Goal: Navigation & Orientation: Find specific page/section

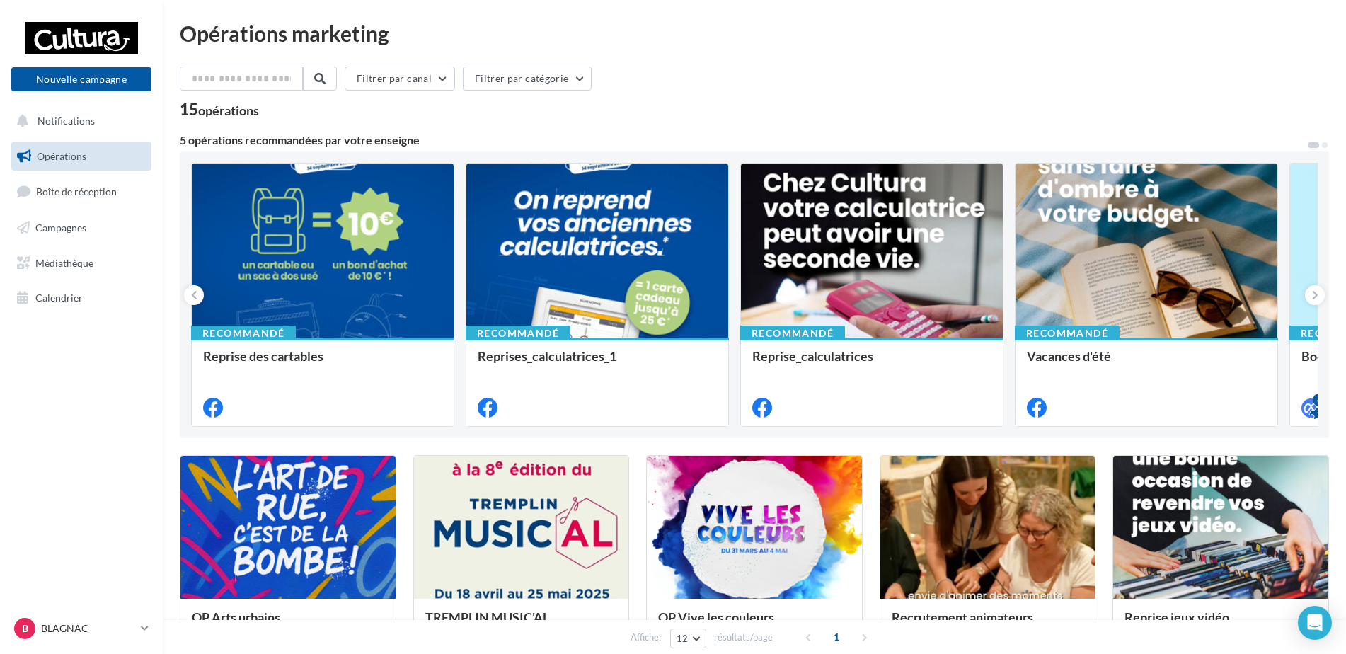
click at [658, 108] on div "15 opérations" at bounding box center [754, 111] width 1149 height 18
click at [77, 35] on div at bounding box center [81, 38] width 113 height 35
click at [61, 230] on span "Campagnes" at bounding box center [60, 228] width 51 height 12
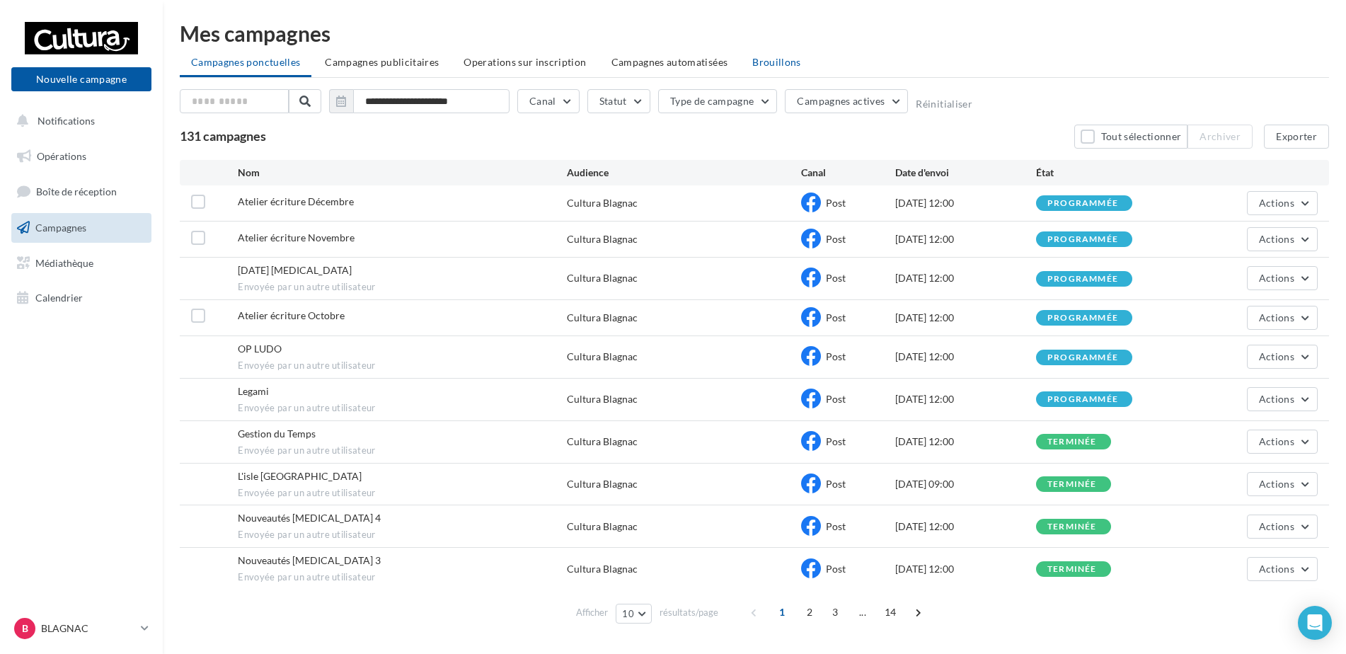
click at [759, 64] on span "Brouillons" at bounding box center [776, 62] width 49 height 12
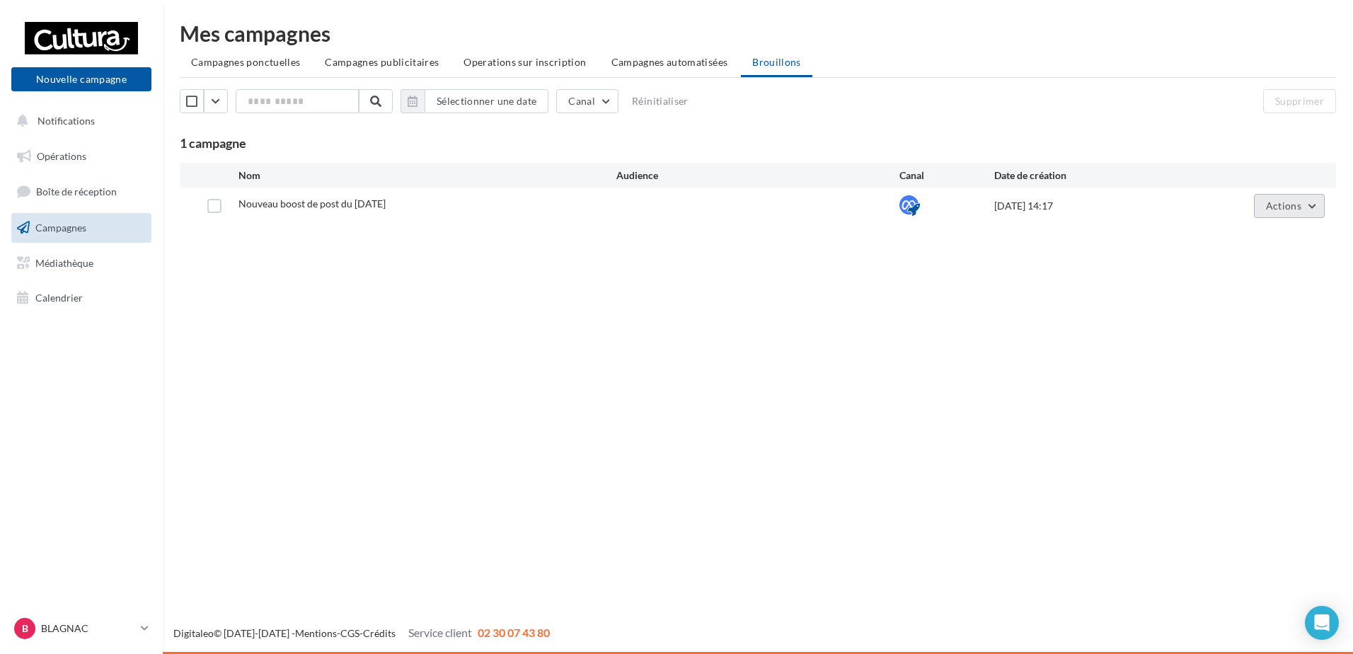
click at [1259, 210] on button "Actions" at bounding box center [1289, 206] width 71 height 24
click at [1228, 344] on button "Supprimer" at bounding box center [1254, 349] width 142 height 37
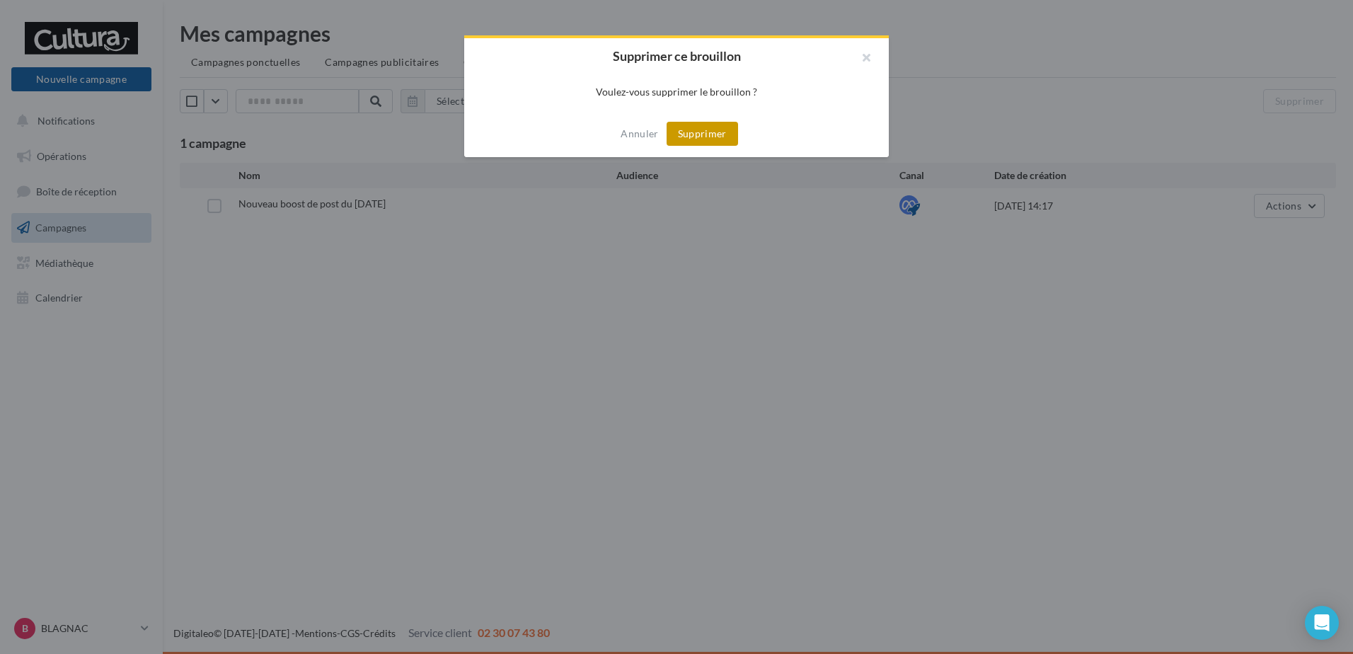
drag, startPoint x: 692, startPoint y: 132, endPoint x: 685, endPoint y: 137, distance: 8.6
click at [692, 132] on button "Supprimer" at bounding box center [702, 134] width 71 height 24
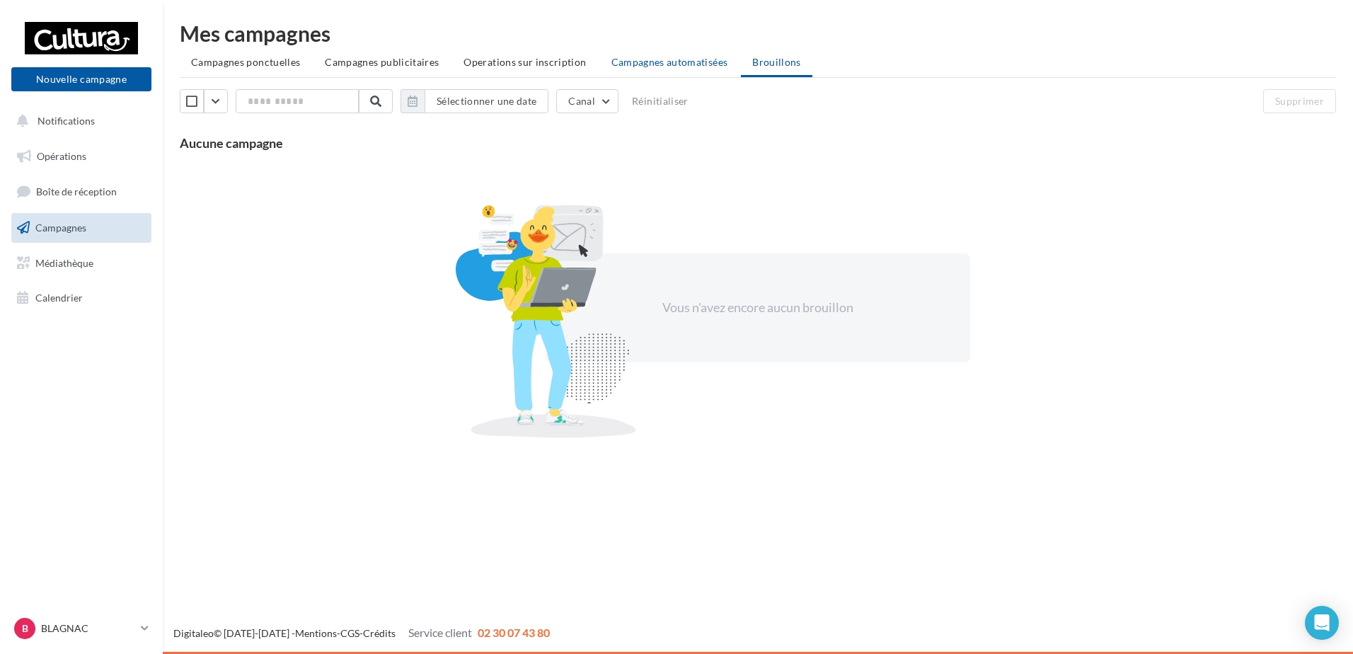
click at [633, 67] on span "Campagnes automatisées" at bounding box center [669, 62] width 117 height 12
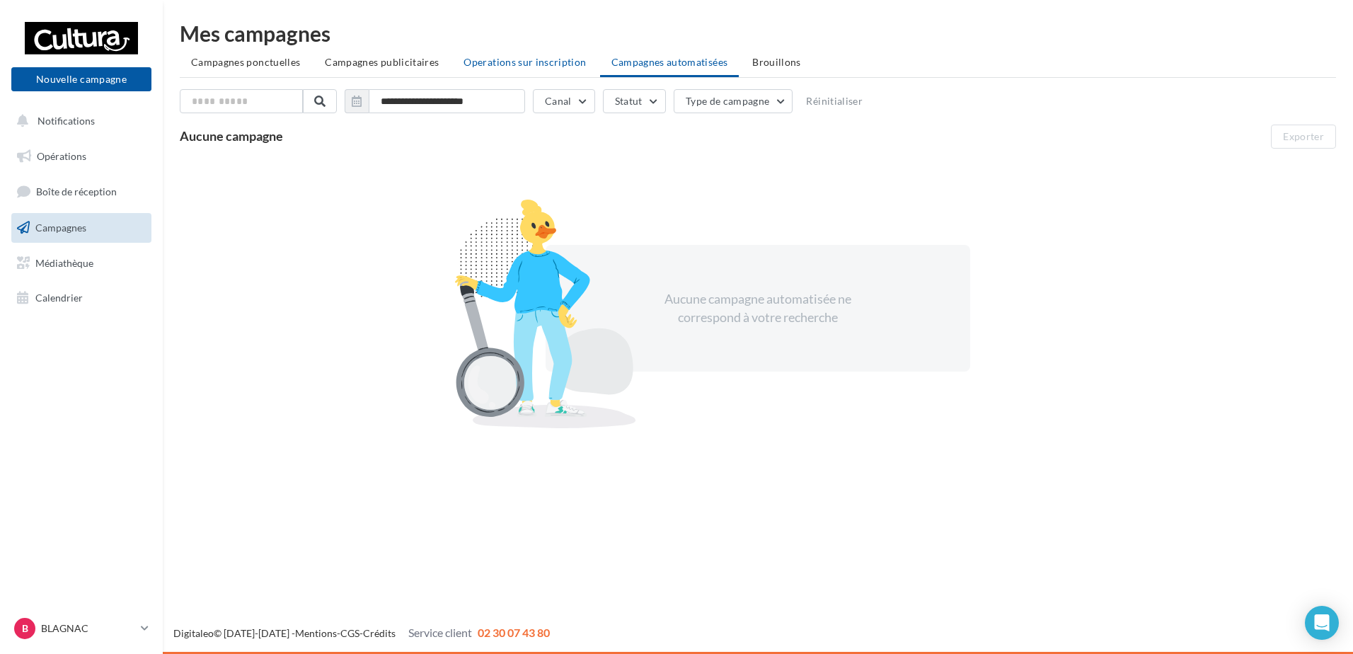
click at [504, 59] on span "Operations sur inscription" at bounding box center [525, 62] width 122 height 12
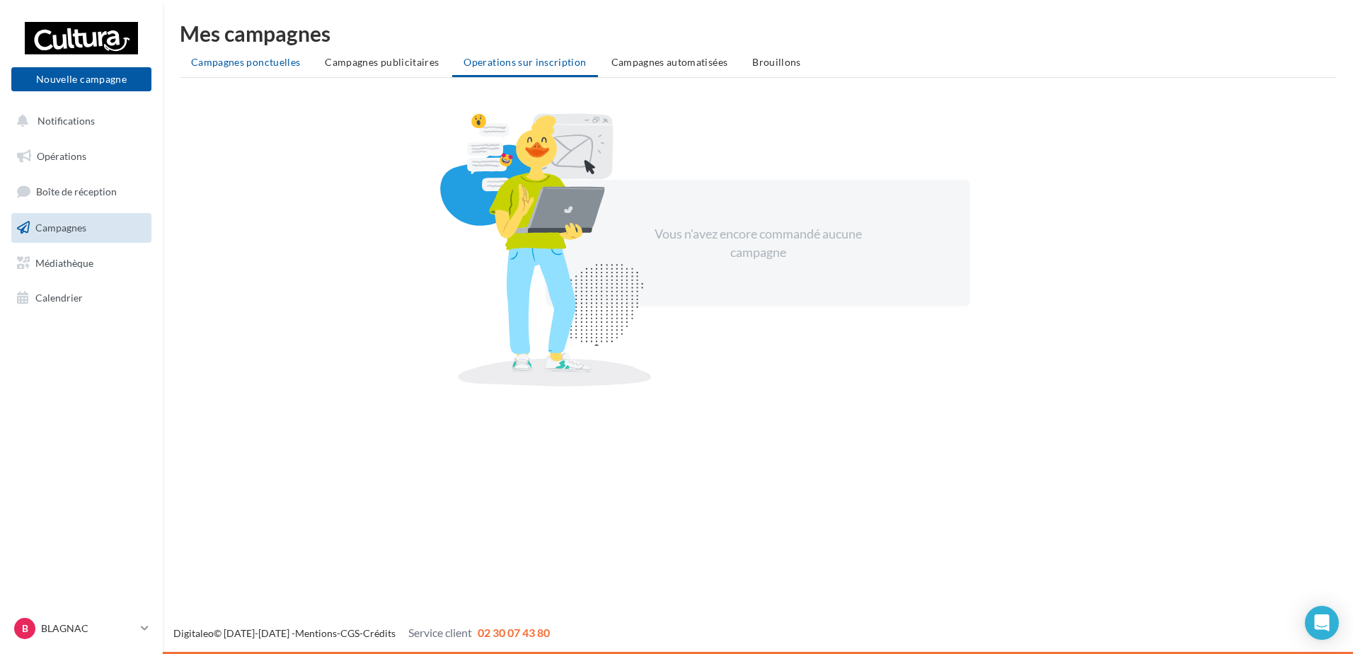
click at [253, 69] on li "Campagnes ponctuelles" at bounding box center [246, 62] width 132 height 25
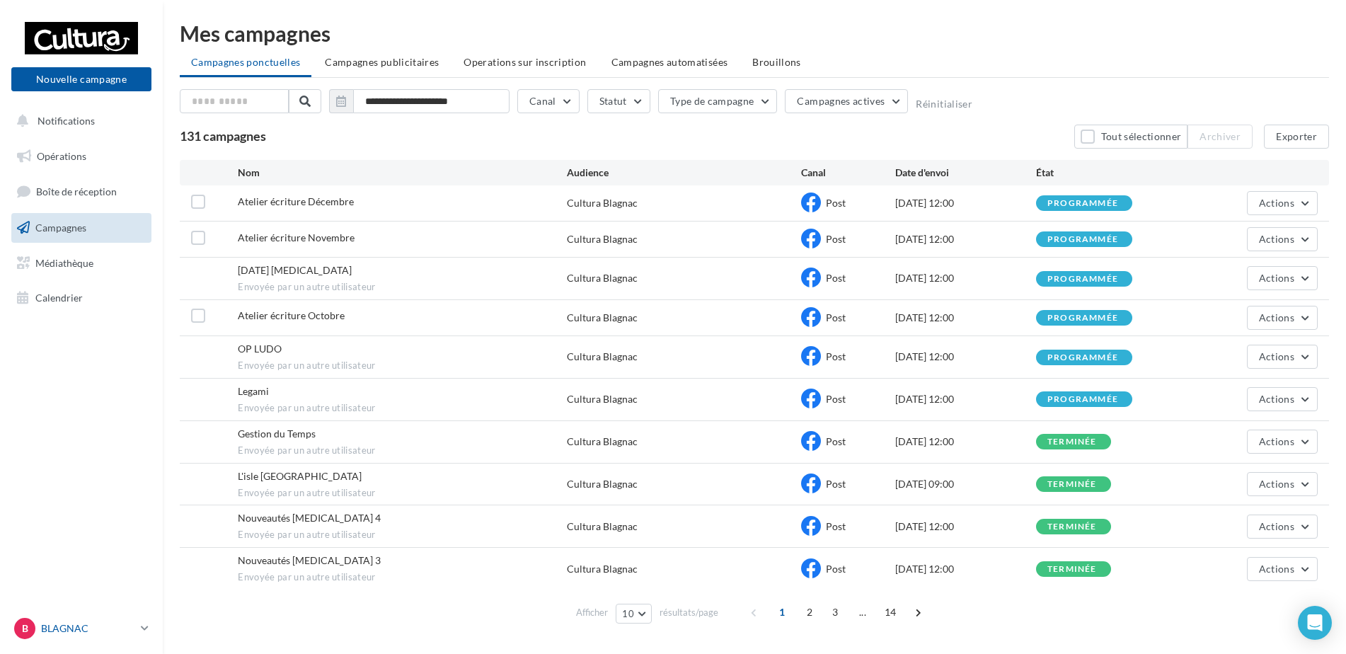
click at [73, 624] on p "BLAGNAC" at bounding box center [88, 628] width 94 height 14
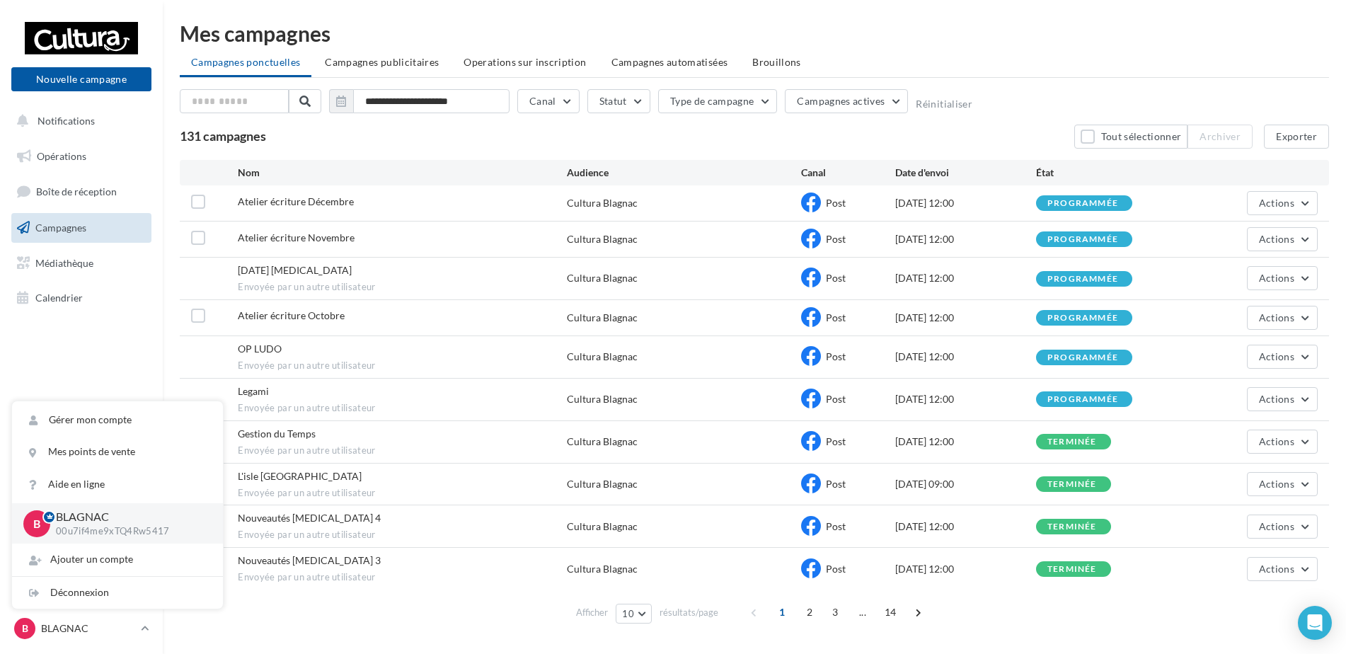
click at [72, 363] on nav "Nouvelle campagne Nouvelle campagne Notifications Opérations Boîte de réception…" at bounding box center [81, 327] width 163 height 654
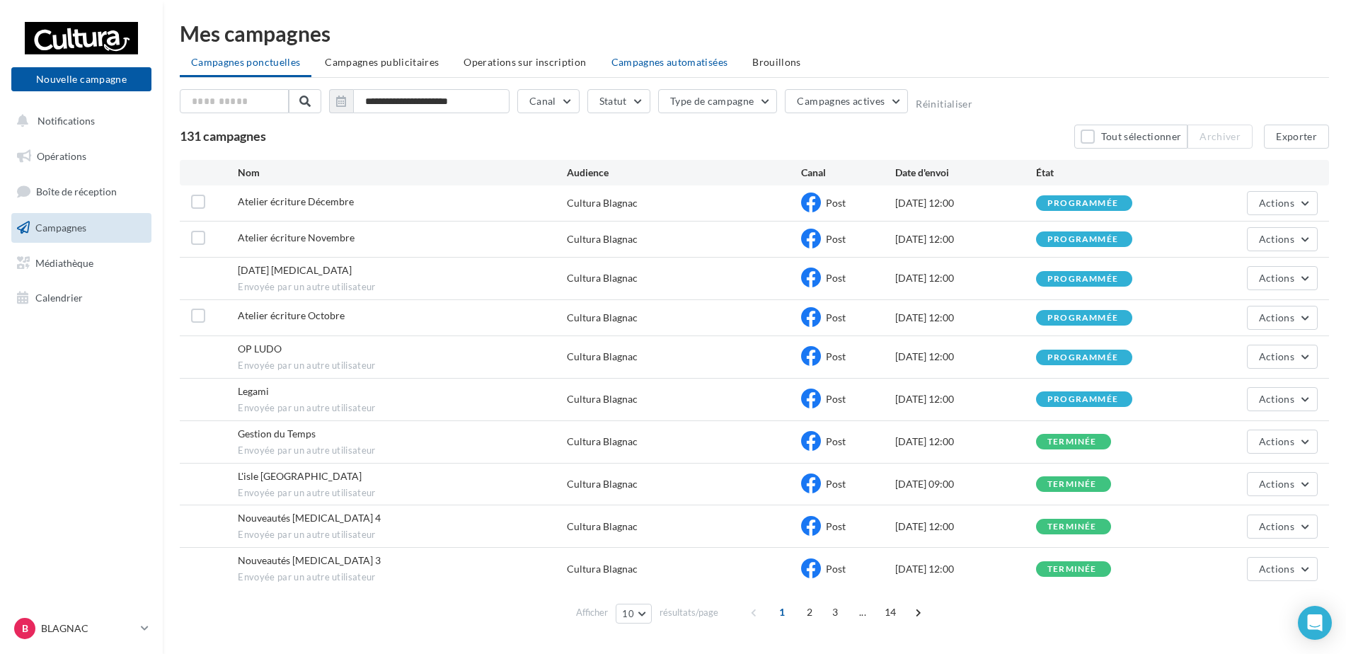
click at [655, 51] on li "Campagnes automatisées" at bounding box center [669, 62] width 139 height 25
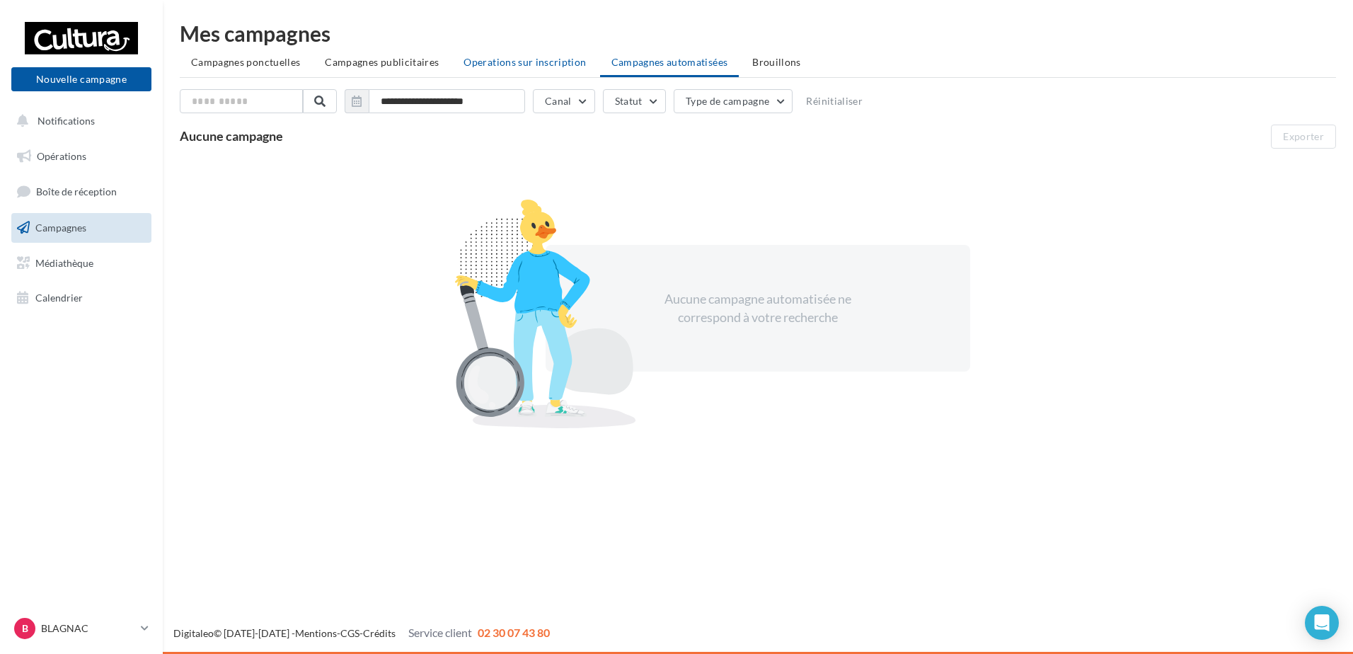
click at [509, 59] on span "Operations sur inscription" at bounding box center [525, 62] width 122 height 12
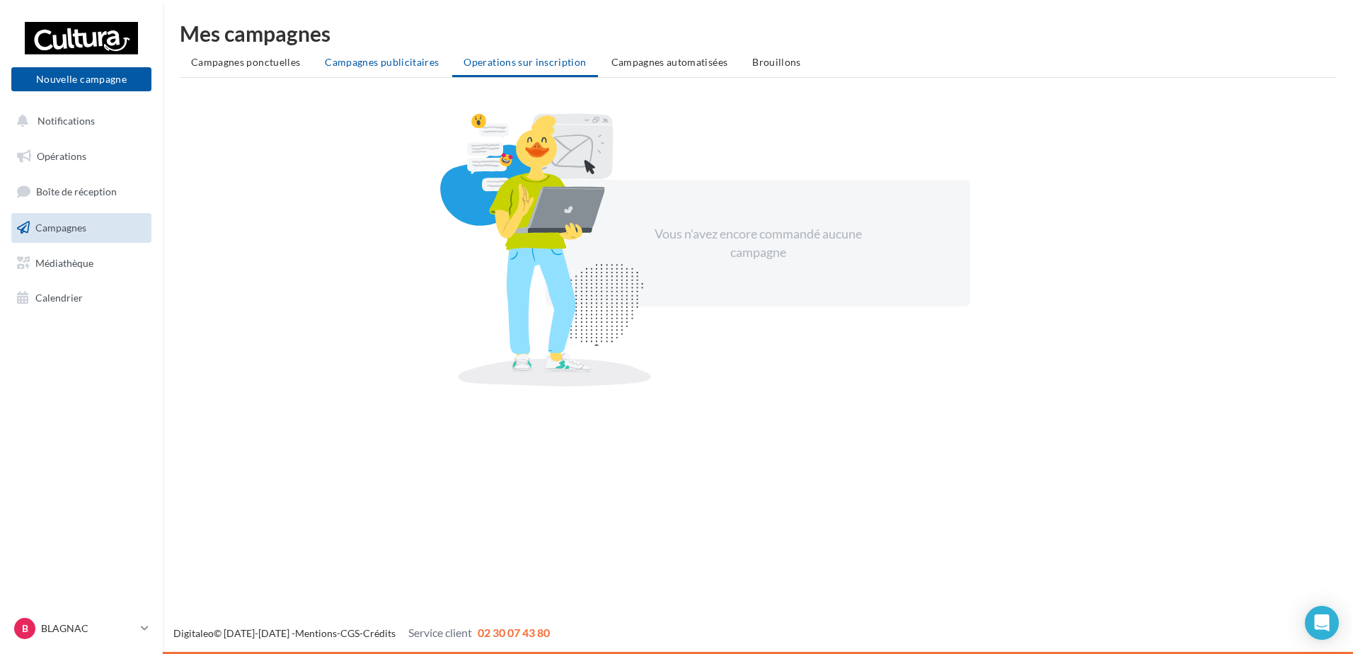
click at [420, 62] on span "Campagnes publicitaires" at bounding box center [382, 62] width 114 height 12
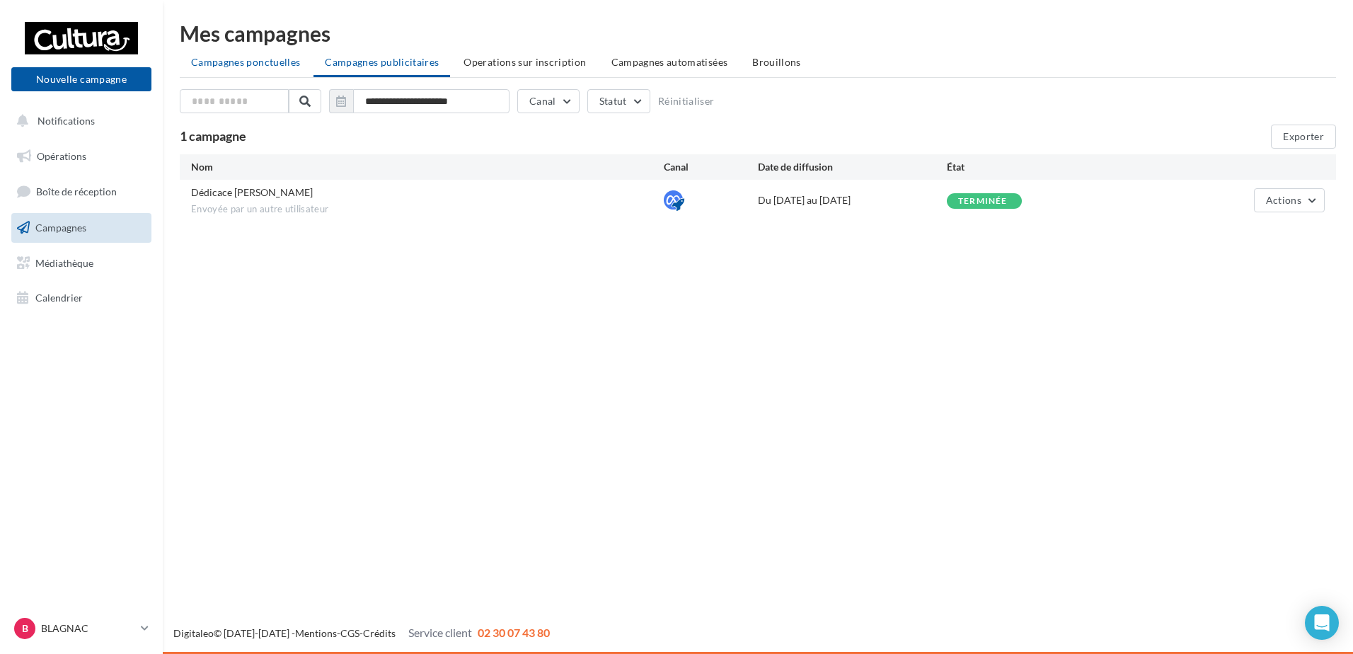
click at [224, 59] on span "Campagnes ponctuelles" at bounding box center [245, 62] width 109 height 12
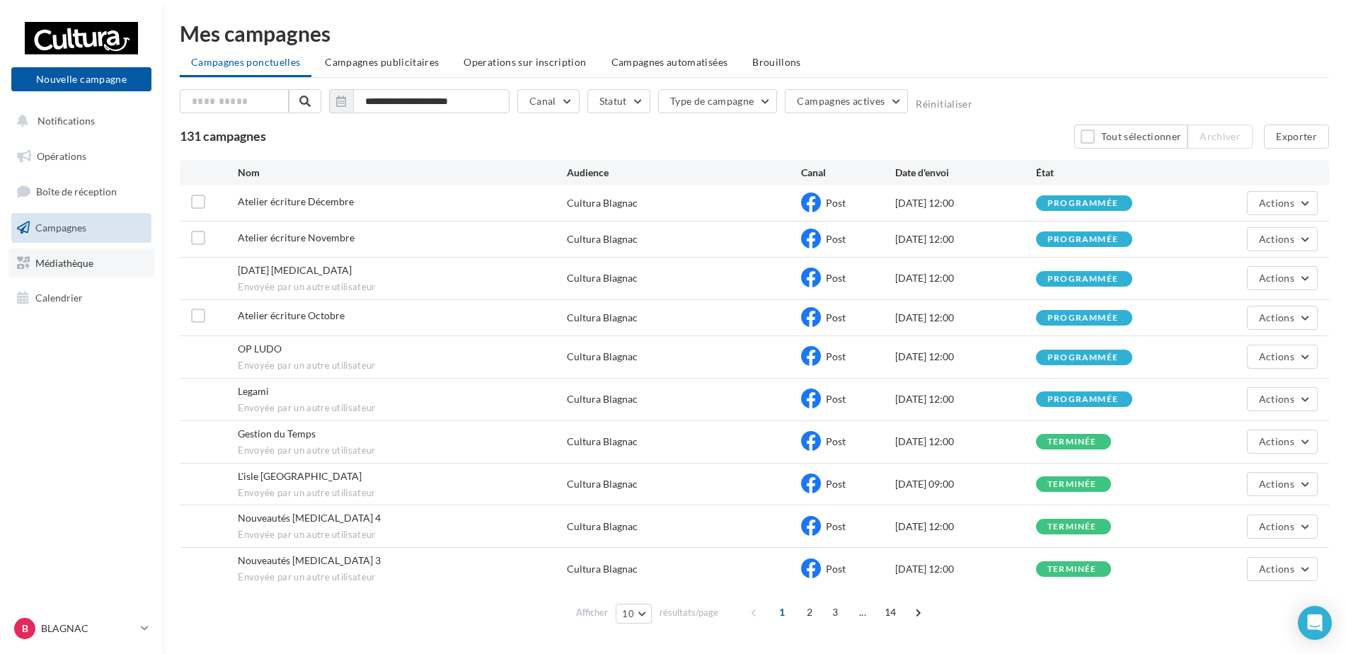
click at [84, 255] on link "Médiathèque" at bounding box center [81, 263] width 146 height 30
